Goal: Navigation & Orientation: Understand site structure

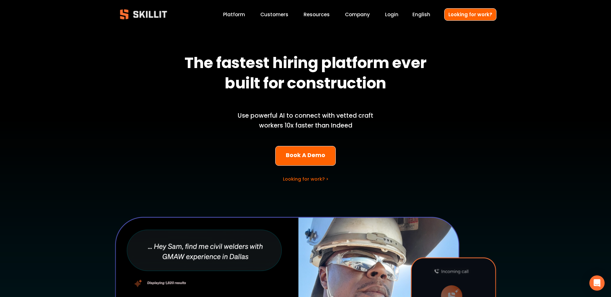
click at [275, 15] on link "Customers" at bounding box center [274, 14] width 28 height 9
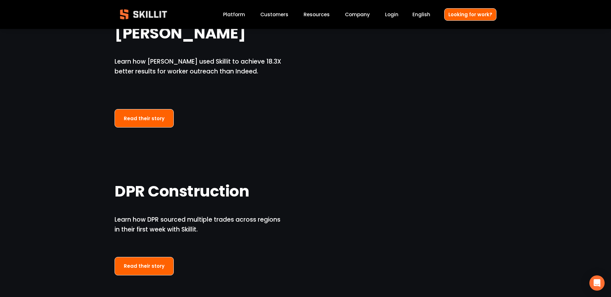
scroll to position [503, 0]
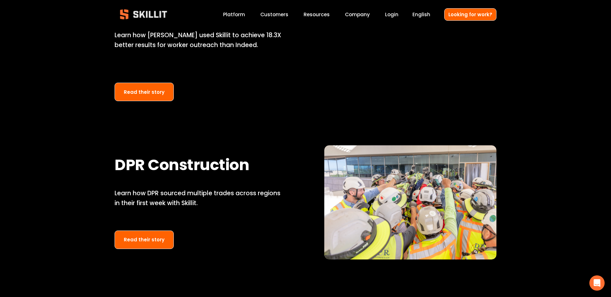
click at [233, 13] on link "Platform" at bounding box center [234, 14] width 22 height 9
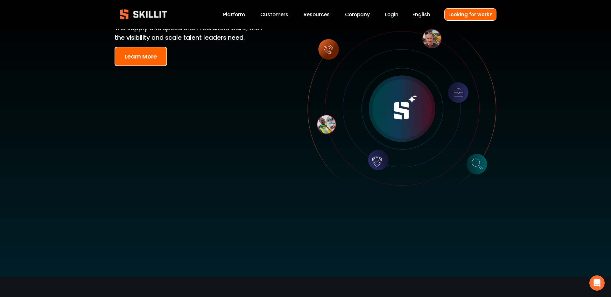
scroll to position [96, 0]
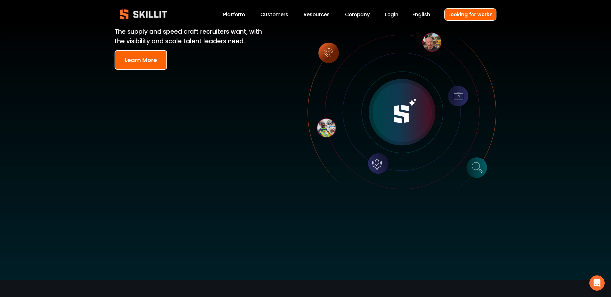
click at [146, 65] on button "Learn More" at bounding box center [141, 59] width 53 height 19
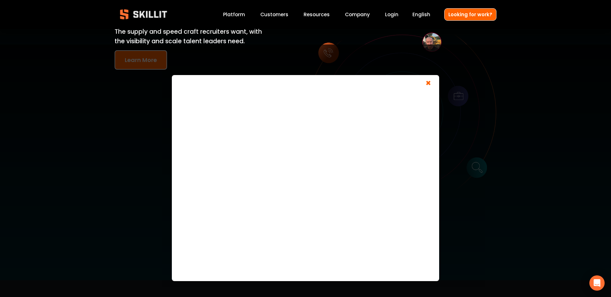
click at [427, 83] on span "×" at bounding box center [429, 84] width 12 height 12
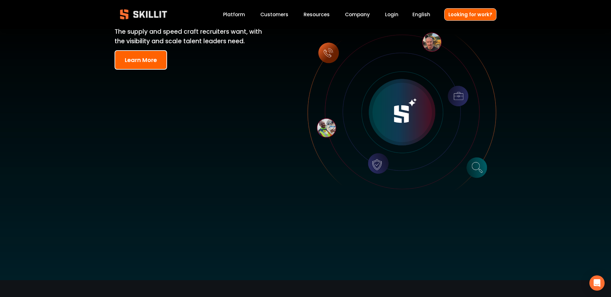
click at [360, 16] on link "Company" at bounding box center [357, 14] width 25 height 9
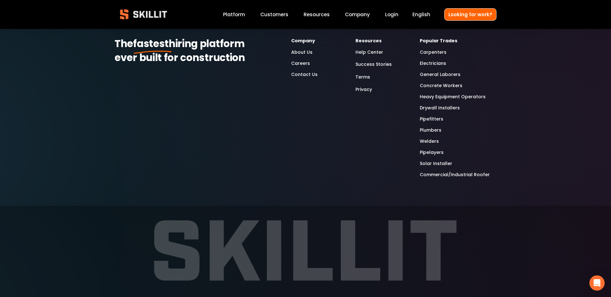
scroll to position [2065, 0]
